Goal: Task Accomplishment & Management: Manage account settings

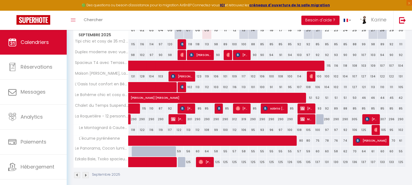
scroll to position [115, 0]
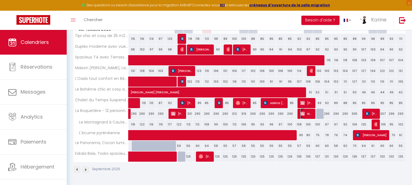
click at [305, 112] on span "Morgane Plaino" at bounding box center [307, 114] width 12 height 10
select select "KO"
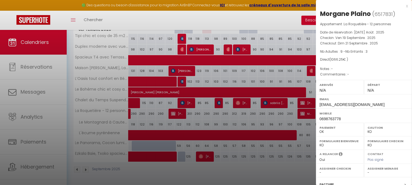
click at [174, 115] on div at bounding box center [206, 92] width 412 height 185
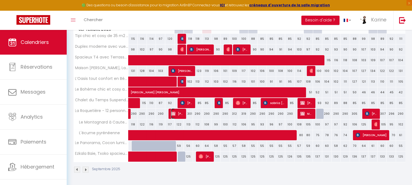
click at [174, 115] on img at bounding box center [173, 114] width 4 height 4
select select "KO"
select select "OK"
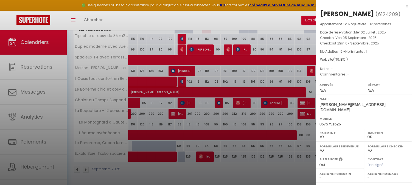
click at [248, 115] on div at bounding box center [206, 92] width 412 height 185
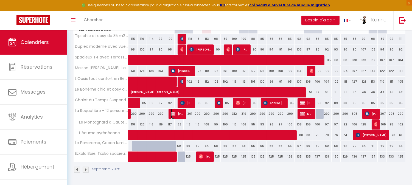
click at [176, 117] on span "[PERSON_NAME]" at bounding box center [177, 114] width 12 height 10
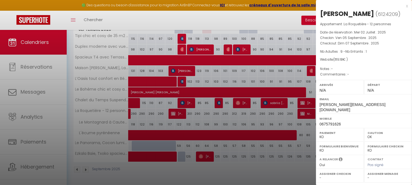
click at [258, 123] on div at bounding box center [206, 92] width 412 height 185
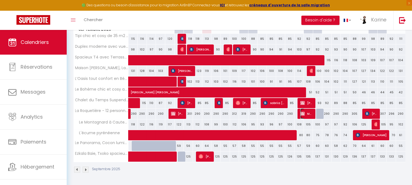
click at [304, 115] on img at bounding box center [303, 114] width 4 height 4
select select "OK"
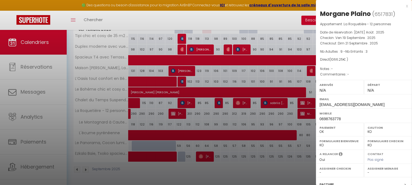
click at [288, 117] on div at bounding box center [206, 92] width 412 height 185
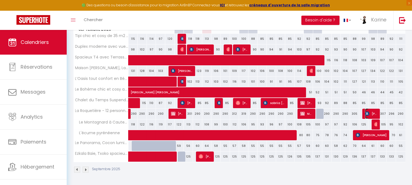
click at [370, 110] on span "[PERSON_NAME]" at bounding box center [371, 114] width 12 height 10
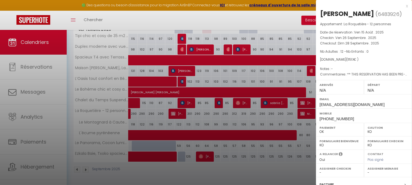
click at [295, 124] on div at bounding box center [206, 92] width 412 height 185
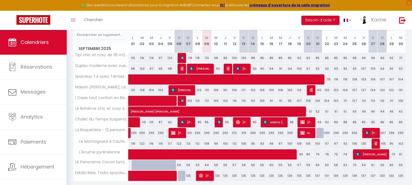
scroll to position [95, 0]
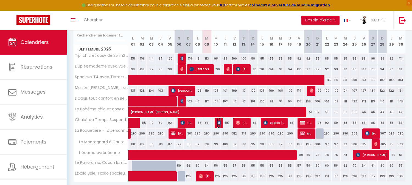
click at [218, 121] on img at bounding box center [219, 123] width 4 height 4
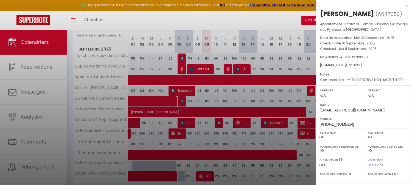
click at [241, 123] on div at bounding box center [206, 92] width 412 height 185
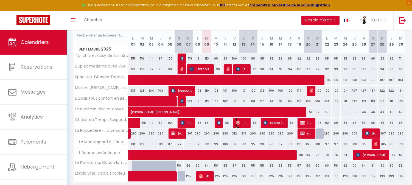
click at [241, 123] on span "[PERSON_NAME]" at bounding box center [242, 123] width 12 height 10
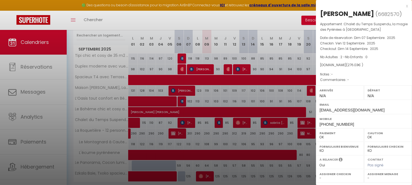
click at [268, 124] on div at bounding box center [206, 92] width 412 height 185
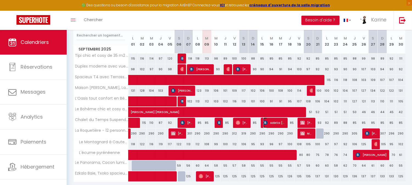
click at [268, 124] on span "sabriia [GEOGRAPHIC_DATA]" at bounding box center [275, 123] width 22 height 10
select select "KO"
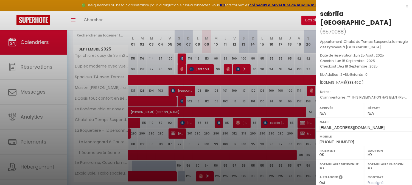
click at [302, 123] on div at bounding box center [206, 92] width 412 height 185
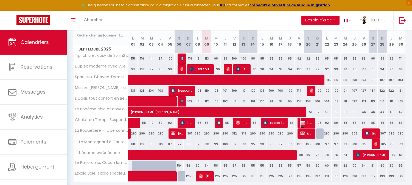
click at [302, 123] on img at bounding box center [303, 123] width 4 height 4
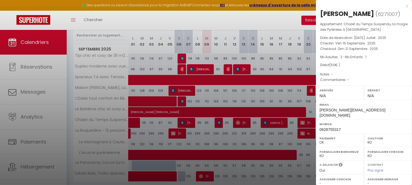
click at [282, 133] on div at bounding box center [206, 92] width 412 height 185
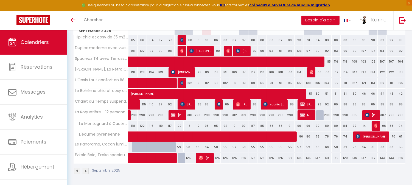
scroll to position [92, 0]
